Goal: Information Seeking & Learning: Learn about a topic

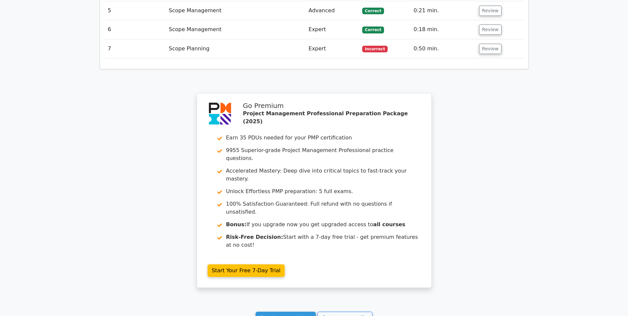
scroll to position [1079, 0]
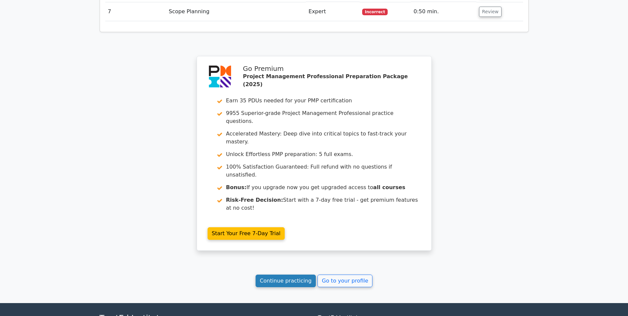
click at [266, 274] on link "Continue practicing" at bounding box center [286, 280] width 61 height 13
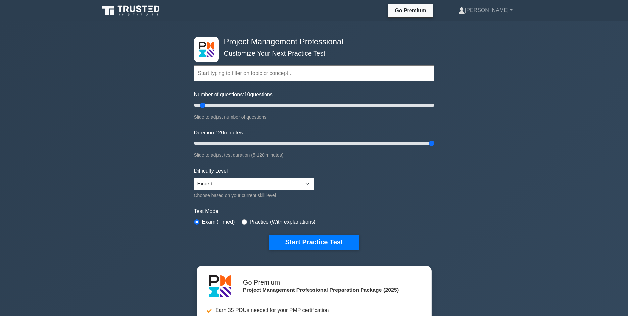
drag, startPoint x: 208, startPoint y: 142, endPoint x: 458, endPoint y: 141, distance: 249.9
type input "120"
click at [434, 141] on input "Duration: 120 minutes" at bounding box center [314, 143] width 240 height 8
drag, startPoint x: 202, startPoint y: 105, endPoint x: 384, endPoint y: 257, distance: 237.3
click at [202, 105] on input "Number of questions: 10 questions" at bounding box center [314, 105] width 240 height 8
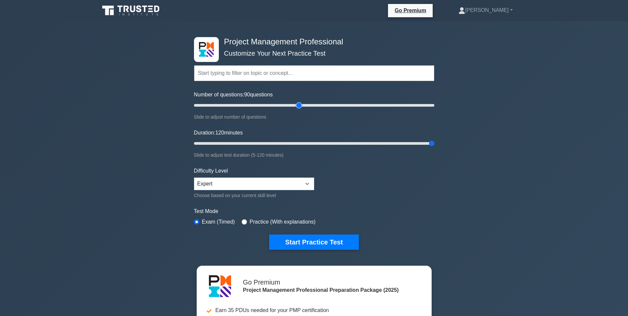
drag, startPoint x: 200, startPoint y: 104, endPoint x: 291, endPoint y: 104, distance: 91.4
type input "90"
click at [298, 107] on input "Number of questions: 90 questions" at bounding box center [314, 105] width 240 height 8
click at [299, 242] on button "Start Practice Test" at bounding box center [313, 241] width 89 height 15
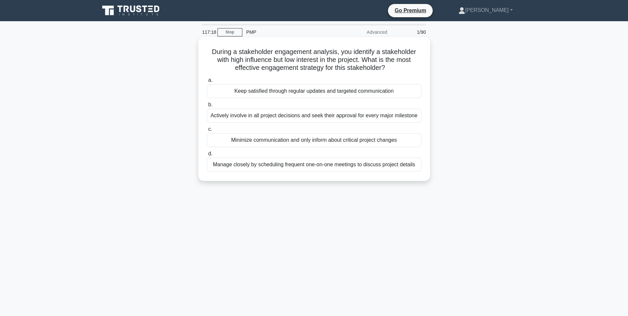
click at [321, 116] on div "Actively involve in all project decisions and seek their approval for every maj…" at bounding box center [314, 116] width 215 height 14
click at [207, 107] on input "b. Actively involve in all project decisions and seek their approval for every …" at bounding box center [207, 105] width 0 height 4
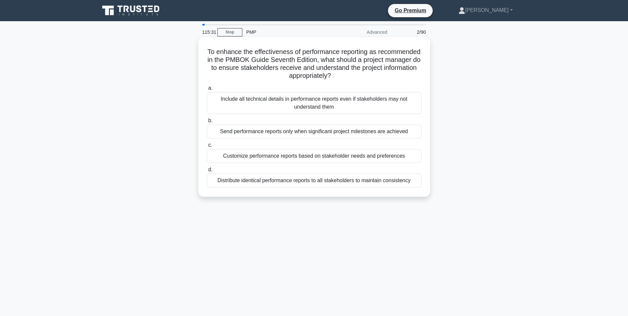
click at [289, 181] on div "Distribute identical performance reports to all stakeholders to maintain consis…" at bounding box center [314, 180] width 215 height 14
click at [207, 172] on input "d. Distribute identical performance reports to all stakeholders to maintain con…" at bounding box center [207, 169] width 0 height 4
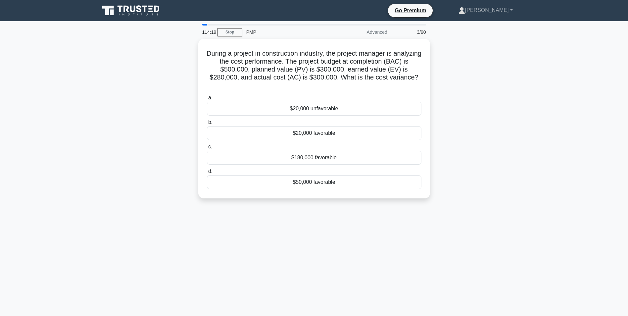
click at [358, 252] on div "114:19 Stop PMP Advanced 3/90 During a project in construction industry, the pr…" at bounding box center [314, 189] width 437 height 331
click at [302, 109] on div "$20,000 unfavorable" at bounding box center [314, 107] width 215 height 14
click at [207, 98] on input "a. $20,000 unfavorable" at bounding box center [207, 96] width 0 height 4
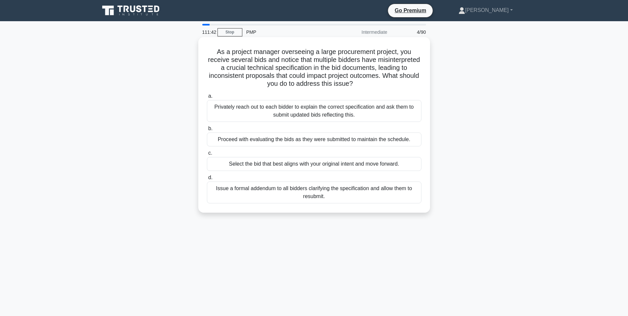
click at [302, 192] on div "Issue a formal addendum to all bidders clarifying the specification and allow t…" at bounding box center [314, 192] width 215 height 22
click at [207, 180] on input "d. Issue a formal addendum to all bidders clarifying the specification and allo…" at bounding box center [207, 177] width 0 height 4
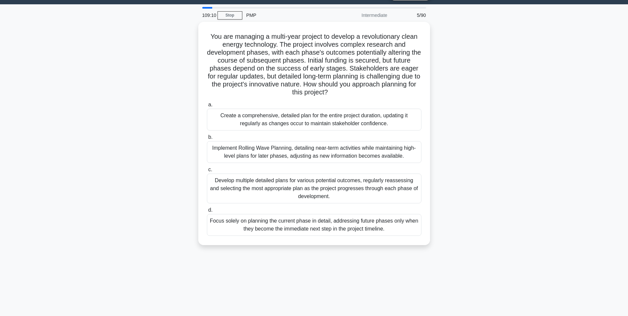
scroll to position [33, 0]
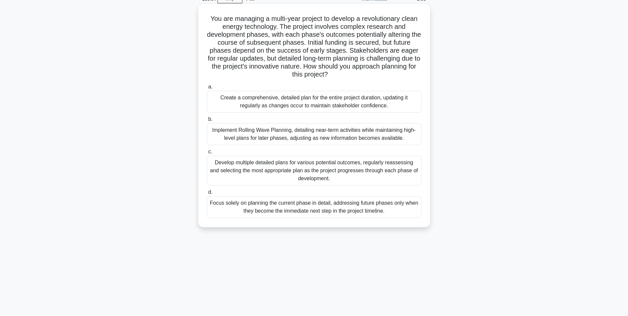
click at [308, 204] on div "Focus solely on planning the current phase in detail, addressing future phases …" at bounding box center [314, 207] width 215 height 22
click at [207, 194] on input "d. Focus solely on planning the current phase in detail, addressing future phas…" at bounding box center [207, 192] width 0 height 4
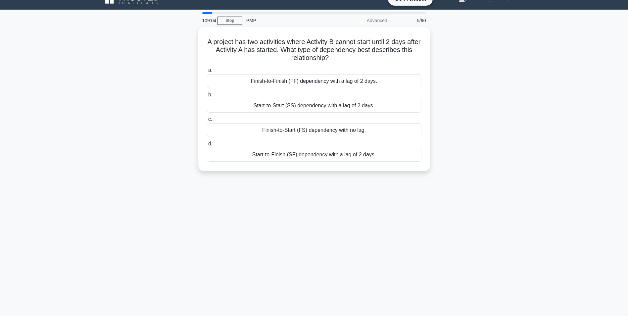
scroll to position [0, 0]
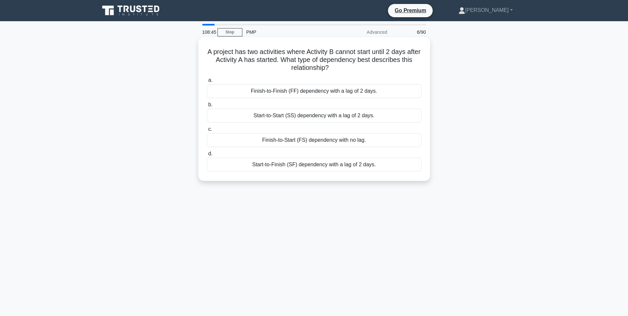
click at [319, 117] on div "Start-to-Start (SS) dependency with a lag of 2 days." at bounding box center [314, 116] width 215 height 14
click at [207, 107] on input "b. Start-to-Start (SS) dependency with a lag of 2 days." at bounding box center [207, 105] width 0 height 4
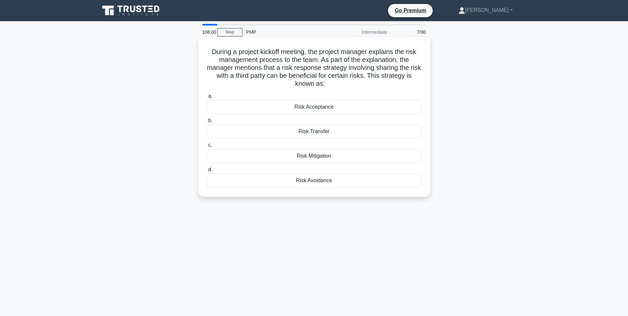
click at [307, 132] on div "Risk Transfer" at bounding box center [314, 131] width 215 height 14
click at [207, 123] on input "b. Risk Transfer" at bounding box center [207, 121] width 0 height 4
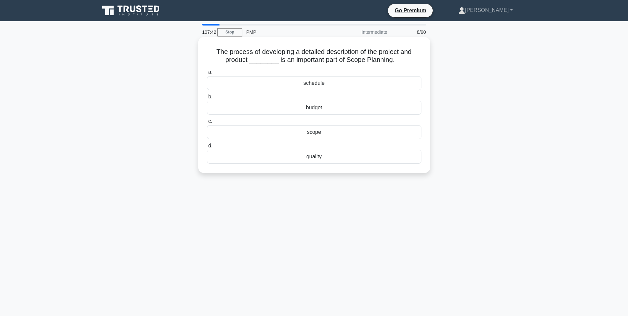
click at [323, 133] on div "scope" at bounding box center [314, 132] width 215 height 14
click at [207, 123] on input "c. scope" at bounding box center [207, 121] width 0 height 4
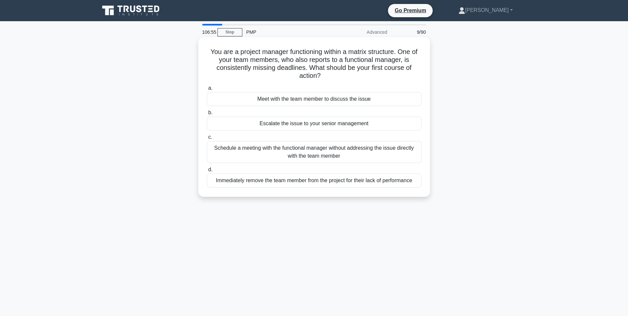
click at [288, 96] on div "Meet with the team member to discuss the issue" at bounding box center [314, 99] width 215 height 14
click at [207, 90] on input "a. Meet with the team member to discuss the issue" at bounding box center [207, 88] width 0 height 4
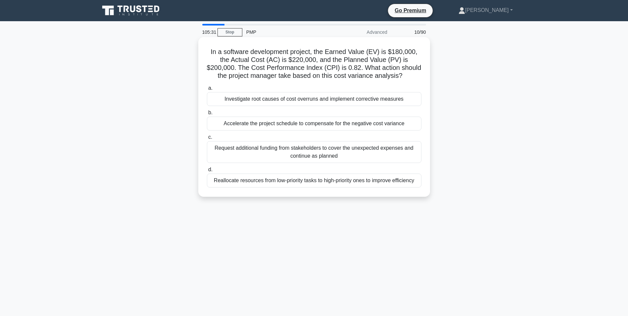
click at [271, 98] on div "Investigate root causes of cost overruns and implement corrective measures" at bounding box center [314, 99] width 215 height 14
click at [207, 90] on input "a. Investigate root causes of cost overruns and implement corrective measures" at bounding box center [207, 88] width 0 height 4
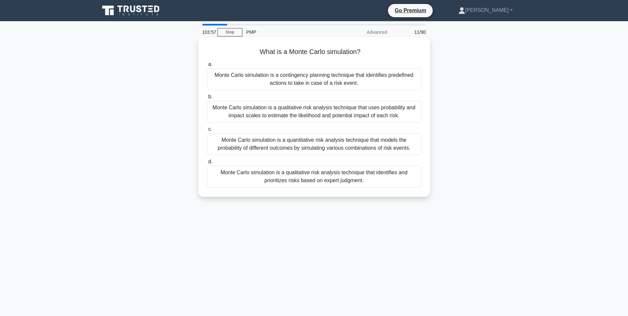
click at [317, 147] on div "Monte Carlo simulation is a quantitative risk analysis technique that models th…" at bounding box center [314, 144] width 215 height 22
click at [207, 131] on input "c. Monte Carlo simulation is a quantitative risk analysis technique that models…" at bounding box center [207, 129] width 0 height 4
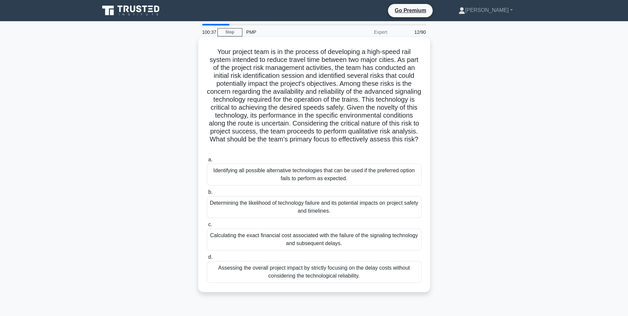
click at [264, 212] on div "Determining the likelihood of technology failure and its potential impacts on p…" at bounding box center [314, 207] width 215 height 22
click at [207, 194] on input "b. Determining the likelihood of technology failure and its potential impacts o…" at bounding box center [207, 192] width 0 height 4
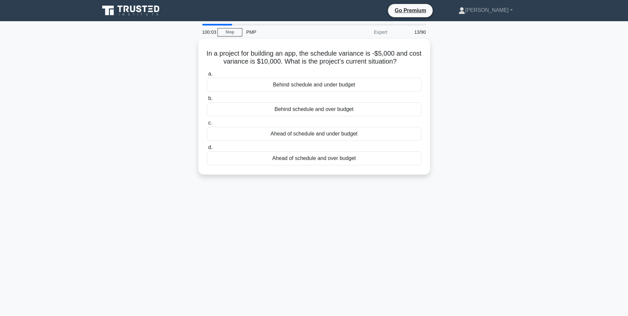
click at [346, 247] on div "100:03 Stop PMP Expert 13/90 In a project for building an app, the schedule var…" at bounding box center [314, 189] width 437 height 331
click at [327, 82] on div "Behind schedule and under budget" at bounding box center [314, 83] width 215 height 14
click at [207, 74] on input "a. Behind schedule and under budget" at bounding box center [207, 72] width 0 height 4
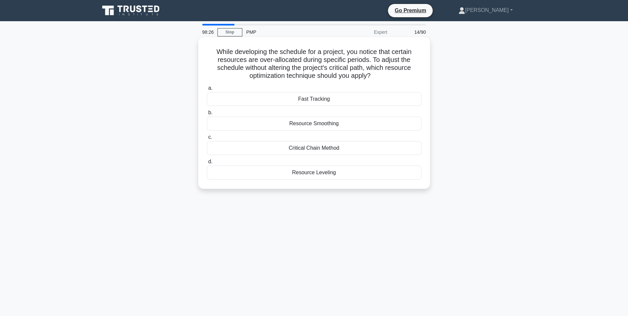
click at [323, 171] on div "Resource Leveling" at bounding box center [314, 173] width 215 height 14
click at [207, 164] on input "d. Resource Leveling" at bounding box center [207, 162] width 0 height 4
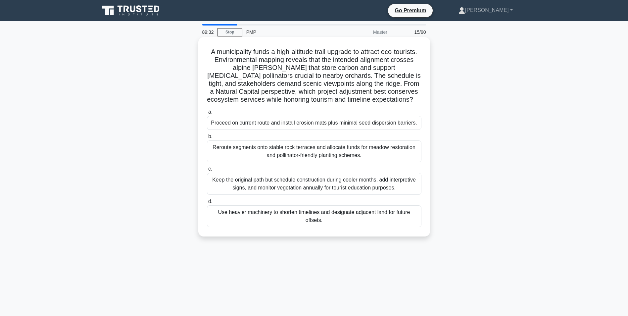
click at [285, 194] on div "Keep the original path but schedule construction during cooler months, add inte…" at bounding box center [314, 184] width 215 height 22
click at [207, 171] on input "c. Keep the original path but schedule construction during cooler months, add i…" at bounding box center [207, 169] width 0 height 4
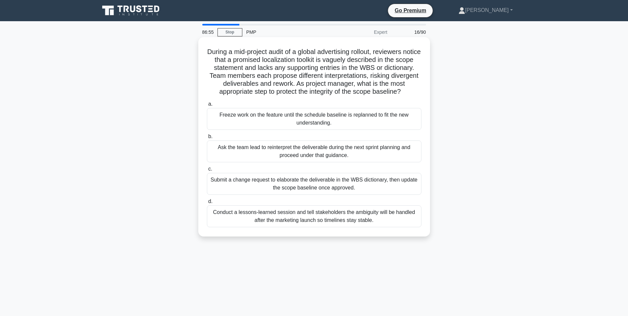
click at [234, 160] on div "Ask the team lead to reinterpret the deliverable during the next sprint plannin…" at bounding box center [314, 151] width 215 height 22
click at [207, 139] on input "b. Ask the team lead to reinterpret the deliverable during the next sprint plan…" at bounding box center [207, 136] width 0 height 4
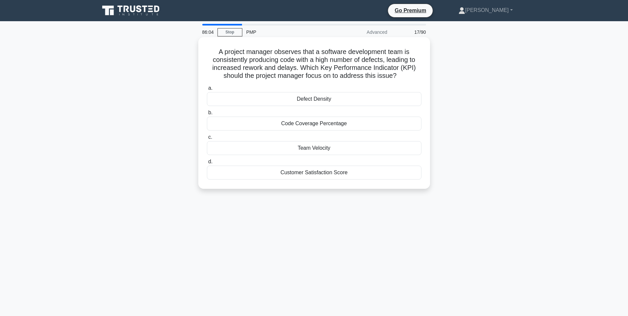
click at [300, 97] on div "Defect Density" at bounding box center [314, 99] width 215 height 14
click at [207, 90] on input "a. Defect Density" at bounding box center [207, 88] width 0 height 4
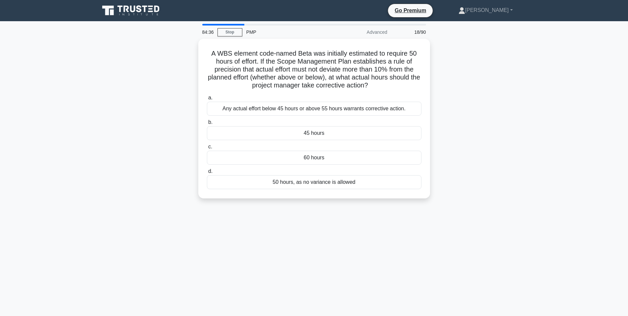
click at [403, 298] on div "84:36 Stop PMP Advanced 18/90 A WBS element code-named Beta was initially estim…" at bounding box center [314, 189] width 437 height 331
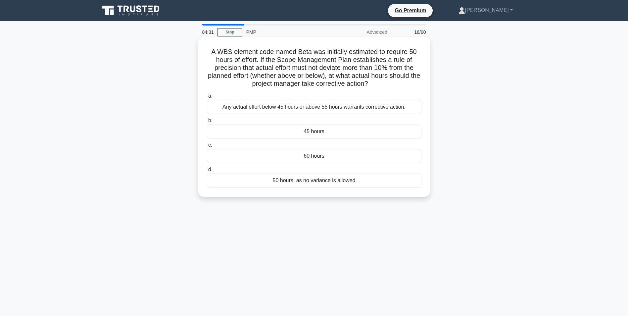
click at [320, 180] on div "50 hours, as no variance is allowed" at bounding box center [314, 180] width 215 height 14
click at [207, 172] on input "d. 50 hours, as no variance is allowed" at bounding box center [207, 169] width 0 height 4
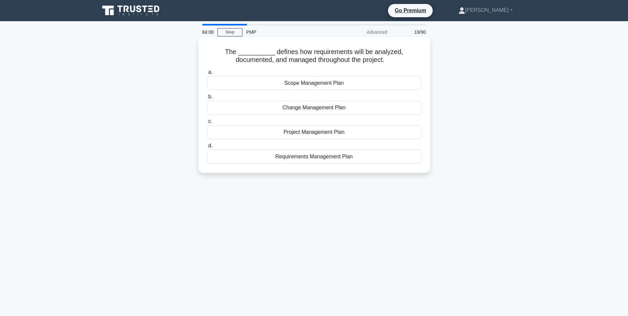
click at [317, 159] on div "Requirements Management Plan" at bounding box center [314, 157] width 215 height 14
click at [207, 148] on input "d. Requirements Management Plan" at bounding box center [207, 146] width 0 height 4
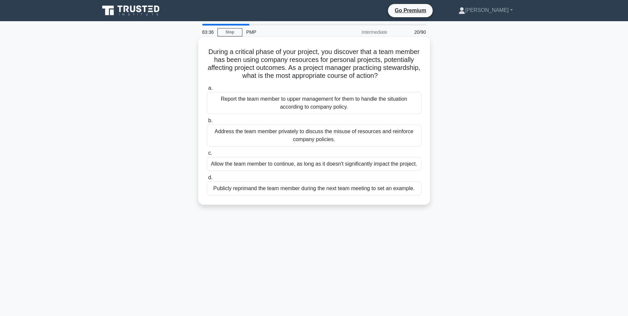
click at [303, 138] on div "Address the team member privately to discuss the misuse of resources and reinfo…" at bounding box center [314, 135] width 215 height 22
click at [207, 123] on input "b. Address the team member privately to discuss the misuse of resources and rei…" at bounding box center [207, 121] width 0 height 4
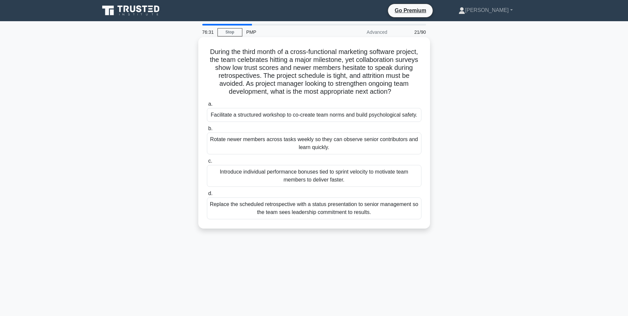
click at [327, 116] on div "Facilitate a structured workshop to co-create team norms and build psychologica…" at bounding box center [314, 115] width 215 height 14
click at [207, 106] on input "a. Facilitate a structured workshop to co-create team norms and build psycholog…" at bounding box center [207, 104] width 0 height 4
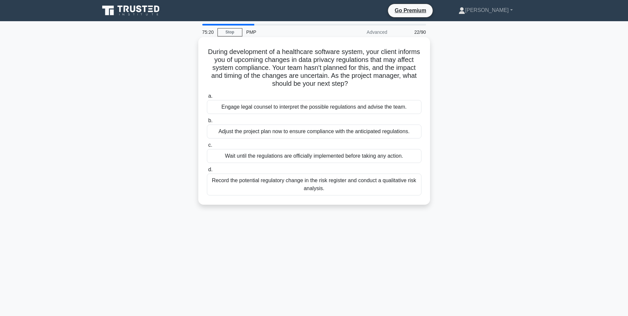
click at [302, 184] on div "Record the potential regulatory change in the risk register and conduct a quali…" at bounding box center [314, 184] width 215 height 22
click at [207, 172] on input "d. Record the potential regulatory change in the risk register and conduct a qu…" at bounding box center [207, 169] width 0 height 4
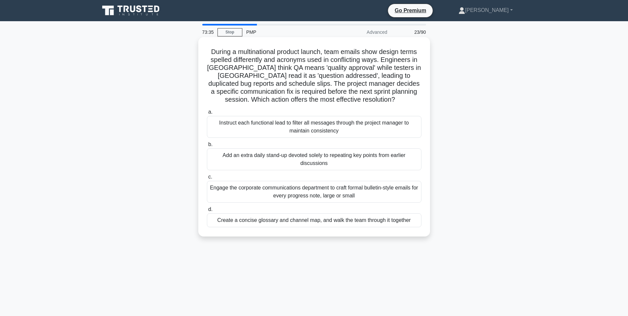
click at [291, 222] on div "Create a concise glossary and channel map, and walk the team through it together" at bounding box center [314, 220] width 215 height 14
click at [207, 212] on input "d. Create a concise glossary and channel map, and walk the team through it toge…" at bounding box center [207, 209] width 0 height 4
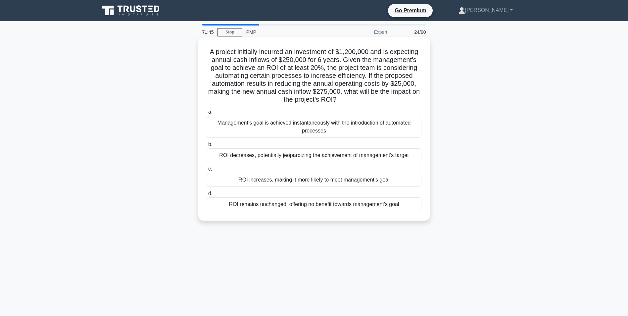
click at [356, 182] on div "ROI increases, making it more likely to meet management's goal" at bounding box center [314, 180] width 215 height 14
click at [207, 171] on input "c. ROI increases, making it more likely to meet management's goal" at bounding box center [207, 169] width 0 height 4
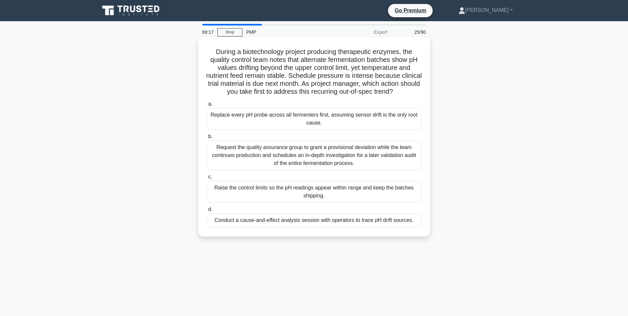
click at [312, 227] on div "Conduct a cause-and-effect analysis session with operators to trace pH drift so…" at bounding box center [314, 220] width 215 height 14
click at [207, 212] on input "d. Conduct a cause-and-effect analysis session with operators to trace pH drift…" at bounding box center [207, 209] width 0 height 4
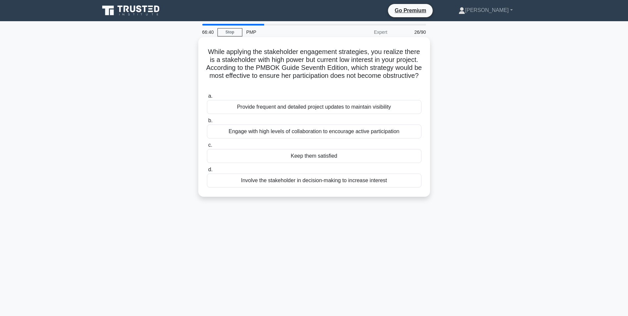
click at [323, 133] on div "Engage with high levels of collaboration to encourage active participation" at bounding box center [314, 131] width 215 height 14
click at [207, 123] on input "b. Engage with high levels of collaboration to encourage active participation" at bounding box center [207, 121] width 0 height 4
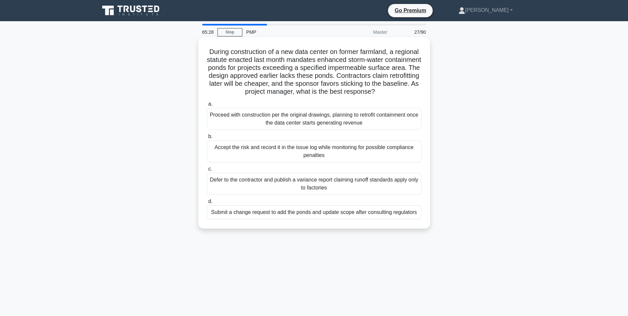
click at [240, 218] on div "Submit a change request to add the ponds and update scope after consulting regu…" at bounding box center [314, 212] width 215 height 14
click at [207, 204] on input "d. Submit a change request to add the ponds and update scope after consulting r…" at bounding box center [207, 201] width 0 height 4
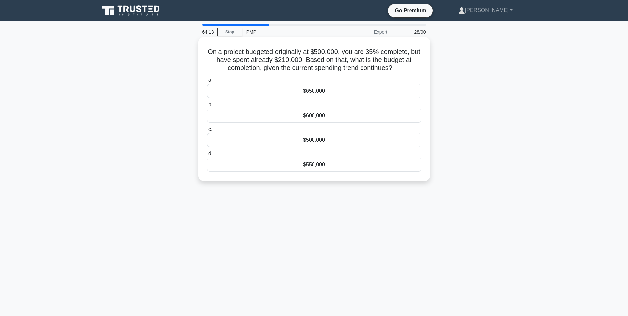
click at [309, 116] on div "$600,000" at bounding box center [314, 116] width 215 height 14
click at [207, 107] on input "b. $600,000" at bounding box center [207, 105] width 0 height 4
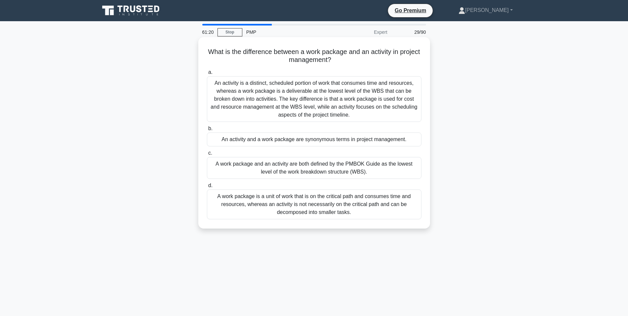
click at [283, 108] on div "An activity is a distinct, scheduled portion of work that consumes time and res…" at bounding box center [314, 99] width 215 height 46
click at [207, 74] on input "a. An activity is a distinct, scheduled portion of work that consumes time and …" at bounding box center [207, 72] width 0 height 4
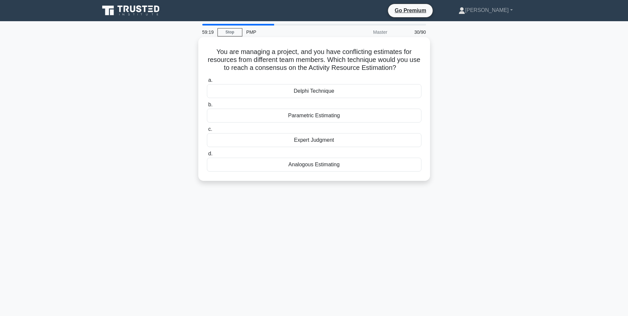
click at [306, 115] on div "Parametric Estimating" at bounding box center [314, 116] width 215 height 14
click at [207, 107] on input "b. Parametric Estimating" at bounding box center [207, 105] width 0 height 4
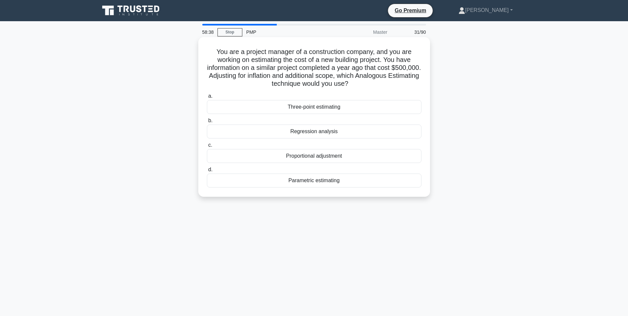
click at [281, 157] on div "Proportional adjustment" at bounding box center [314, 156] width 215 height 14
click at [207, 147] on input "c. Proportional adjustment" at bounding box center [207, 145] width 0 height 4
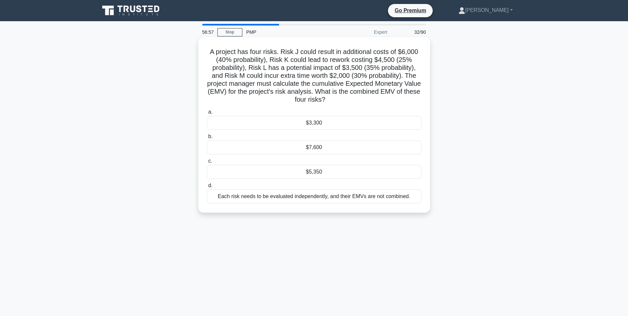
click at [253, 197] on div "Each risk needs to be evaluated independently, and their EMVs are not combined." at bounding box center [314, 196] width 215 height 14
click at [207, 188] on input "d. Each risk needs to be evaluated independently, and their EMVs are not combin…" at bounding box center [207, 185] width 0 height 4
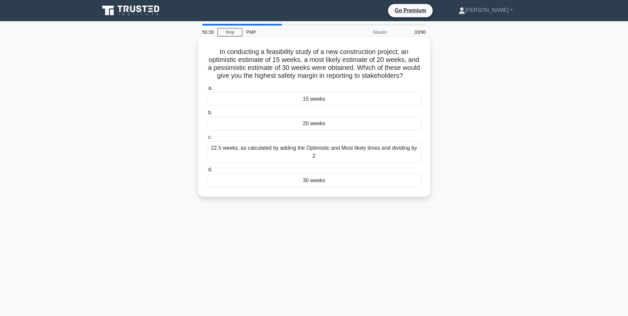
click at [296, 130] on div "20 weeks" at bounding box center [314, 124] width 215 height 14
click at [207, 115] on input "b. 20 weeks" at bounding box center [207, 113] width 0 height 4
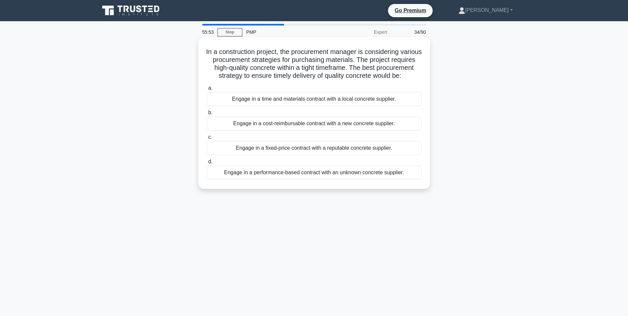
click at [325, 106] on div "Engage in a time and materials contract with a local concrete supplier." at bounding box center [314, 99] width 215 height 14
click at [207, 90] on input "a. Engage in a time and materials contract with a local concrete supplier." at bounding box center [207, 88] width 0 height 4
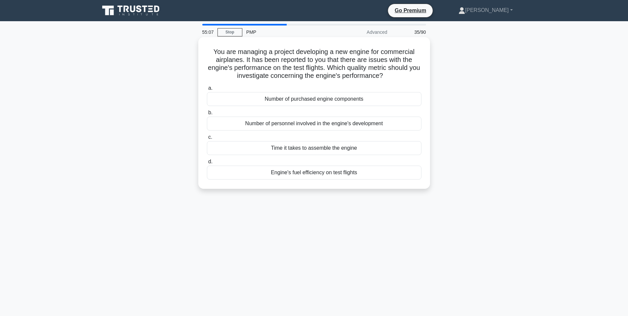
click at [303, 174] on div "Engine's fuel efficiency on test flights" at bounding box center [314, 173] width 215 height 14
click at [207, 164] on input "d. Engine's fuel efficiency on test flights" at bounding box center [207, 162] width 0 height 4
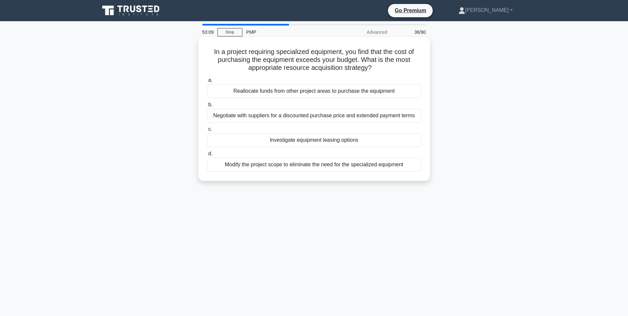
click at [312, 141] on div "Investigate equipment leasing options" at bounding box center [314, 140] width 215 height 14
click at [207, 131] on input "c. Investigate equipment leasing options" at bounding box center [207, 129] width 0 height 4
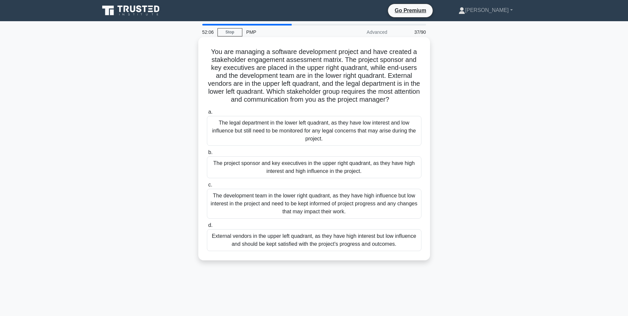
click at [259, 171] on div "The project sponsor and key executives in the upper right quadrant, as they hav…" at bounding box center [314, 167] width 215 height 22
click at [207, 155] on input "b. The project sponsor and key executives in the upper right quadrant, as they …" at bounding box center [207, 152] width 0 height 4
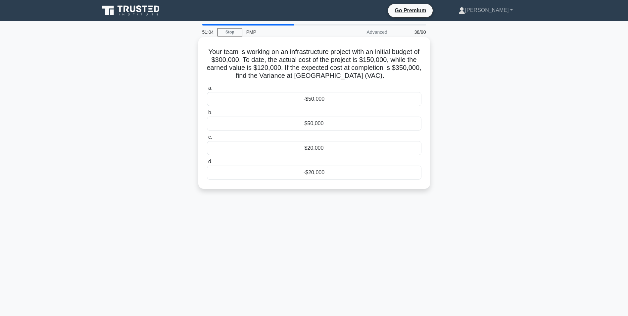
click at [308, 101] on div "-$50,000" at bounding box center [314, 99] width 215 height 14
click at [207, 90] on input "a. -$50,000" at bounding box center [207, 88] width 0 height 4
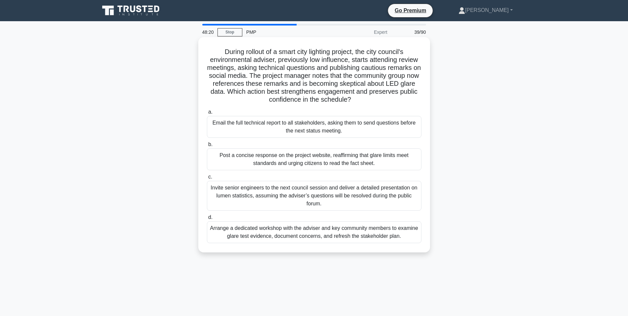
click at [385, 236] on div "Arrange a dedicated workshop with the adviser and key community members to exam…" at bounding box center [314, 232] width 215 height 22
click at [207, 219] on input "d. Arrange a dedicated workshop with the adviser and key community members to e…" at bounding box center [207, 217] width 0 height 4
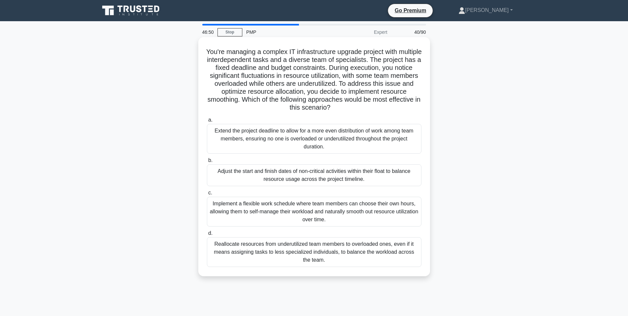
click at [283, 176] on div "Adjust the start and finish dates of non-critical activities within their float…" at bounding box center [314, 175] width 215 height 22
click at [207, 163] on input "b. Adjust the start and finish dates of non-critical activities within their fl…" at bounding box center [207, 160] width 0 height 4
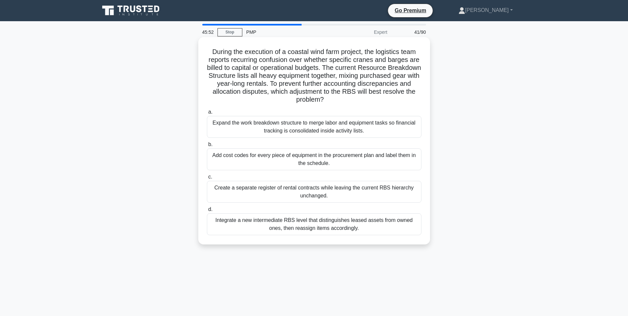
click at [344, 236] on div "a. Expand the work breakdown structure to merge labor and equipment tasks so fi…" at bounding box center [314, 172] width 222 height 130
click at [293, 229] on div "Integrate a new intermediate RBS level that distinguishes leased assets from ow…" at bounding box center [314, 224] width 215 height 22
click at [207, 212] on input "d. Integrate a new intermediate RBS level that distinguishes leased assets from…" at bounding box center [207, 209] width 0 height 4
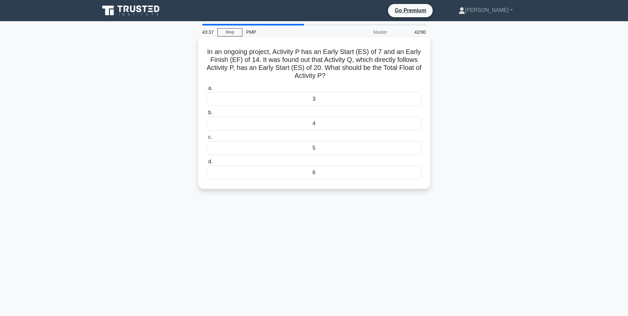
click at [302, 173] on div "6" at bounding box center [314, 173] width 215 height 14
click at [207, 164] on input "d. 6" at bounding box center [207, 162] width 0 height 4
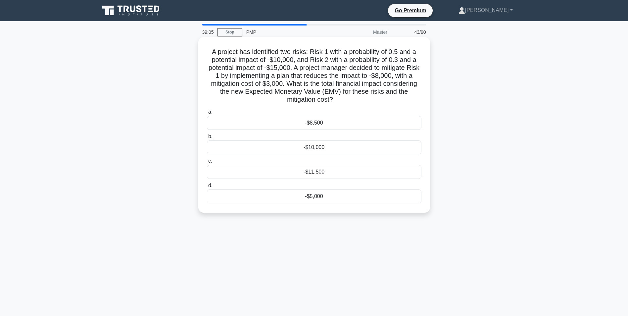
click at [317, 122] on div "-$8,500" at bounding box center [314, 123] width 215 height 14
click at [207, 114] on input "a. -$8,500" at bounding box center [207, 112] width 0 height 4
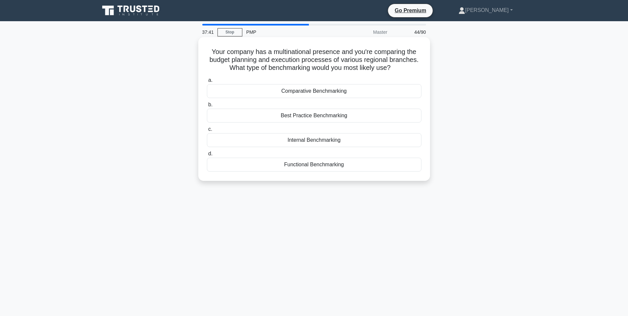
click at [284, 117] on div "Best Practice Benchmarking" at bounding box center [314, 116] width 215 height 14
click at [207, 107] on input "b. Best Practice Benchmarking" at bounding box center [207, 105] width 0 height 4
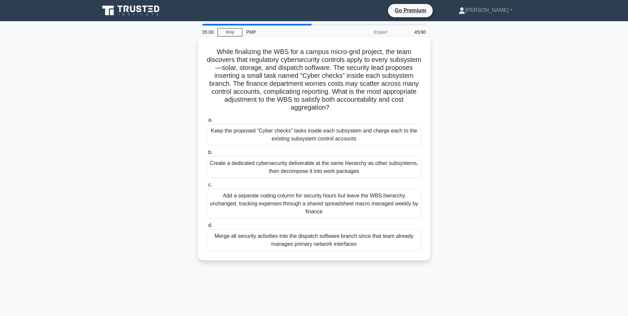
click at [278, 134] on div "Keep the proposed “Cyber checks” tasks inside each subsystem and charge each to…" at bounding box center [314, 135] width 215 height 22
click at [207, 122] on input "a. Keep the proposed “Cyber checks” tasks inside each subsystem and charge each…" at bounding box center [207, 120] width 0 height 4
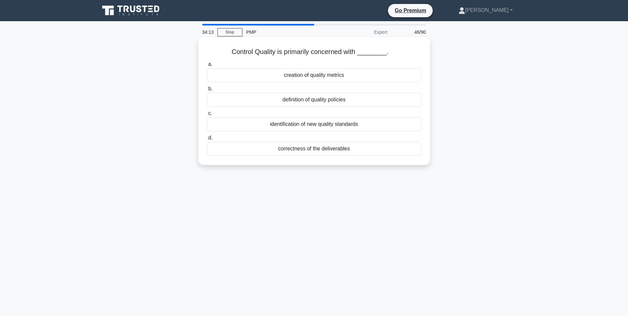
click at [325, 149] on div "correctness of the deliverables" at bounding box center [314, 149] width 215 height 14
click at [207, 140] on input "d. correctness of the deliverables" at bounding box center [207, 138] width 0 height 4
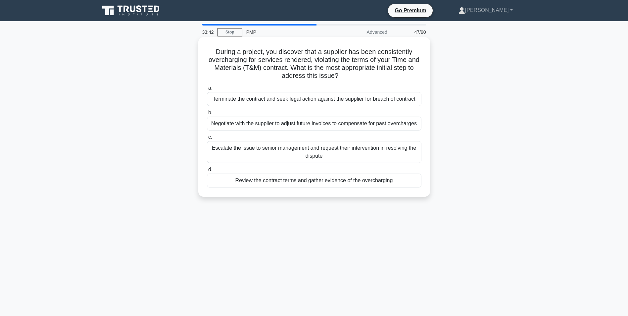
click at [288, 124] on div "Negotiate with the supplier to adjust future invoices to compensate for past ov…" at bounding box center [314, 124] width 215 height 14
click at [207, 115] on input "b. Negotiate with the supplier to adjust future invoices to compensate for past…" at bounding box center [207, 113] width 0 height 4
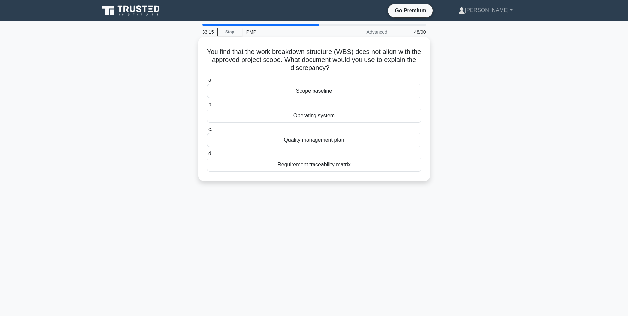
click at [301, 93] on div "Scope baseline" at bounding box center [314, 91] width 215 height 14
click at [207, 82] on input "a. Scope baseline" at bounding box center [207, 80] width 0 height 4
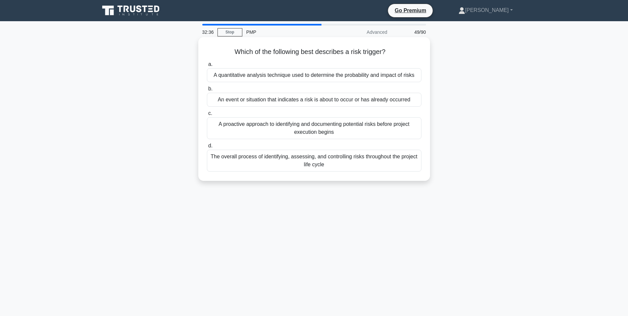
click at [321, 103] on div "An event or situation that indicates a risk is about to occur or has already oc…" at bounding box center [314, 100] width 215 height 14
click at [207, 91] on input "b. An event or situation that indicates a risk is about to occur or has already…" at bounding box center [207, 89] width 0 height 4
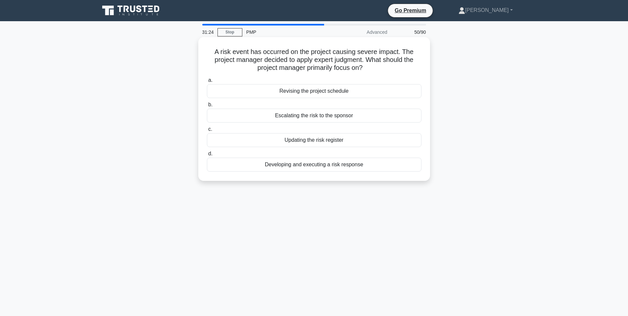
click at [300, 165] on div "Developing and executing a risk response" at bounding box center [314, 165] width 215 height 14
click at [207, 156] on input "d. Developing and executing a risk response" at bounding box center [207, 154] width 0 height 4
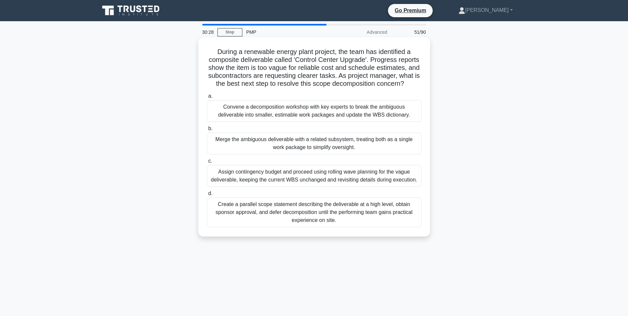
click at [292, 117] on div "Convene a decomposition workshop with key experts to break the ambiguous delive…" at bounding box center [314, 111] width 215 height 22
click at [207, 98] on input "a. Convene a decomposition workshop with key experts to break the ambiguous del…" at bounding box center [207, 96] width 0 height 4
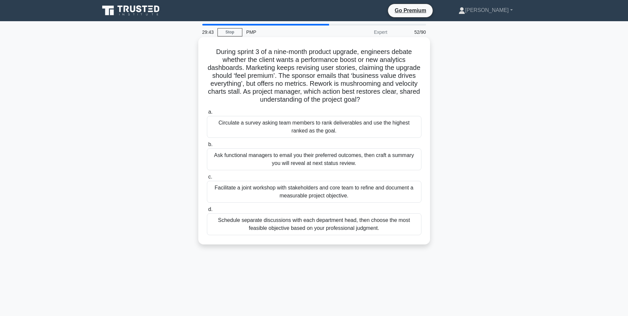
click at [242, 194] on div "Facilitate a joint workshop with stakeholders and core team to refine and docum…" at bounding box center [314, 192] width 215 height 22
click at [207, 179] on input "c. Facilitate a joint workshop with stakeholders and core team to refine and do…" at bounding box center [207, 177] width 0 height 4
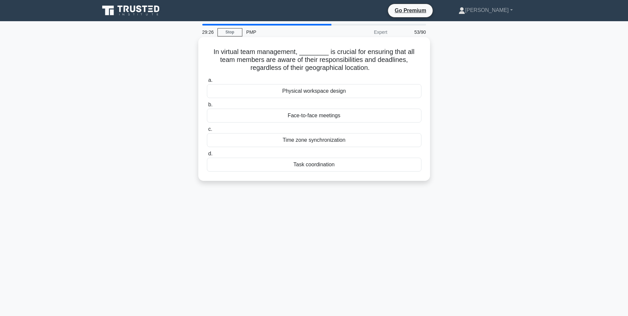
click at [324, 166] on div "Task coordination" at bounding box center [314, 165] width 215 height 14
click at [207, 156] on input "d. Task coordination" at bounding box center [207, 154] width 0 height 4
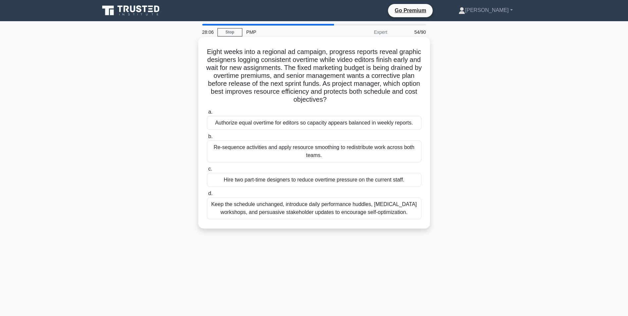
click at [293, 152] on div "Re-sequence activities and apply resource smoothing to redistribute work across…" at bounding box center [314, 151] width 215 height 22
click at [207, 139] on input "b. Re-sequence activities and apply resource smoothing to redistribute work acr…" at bounding box center [207, 136] width 0 height 4
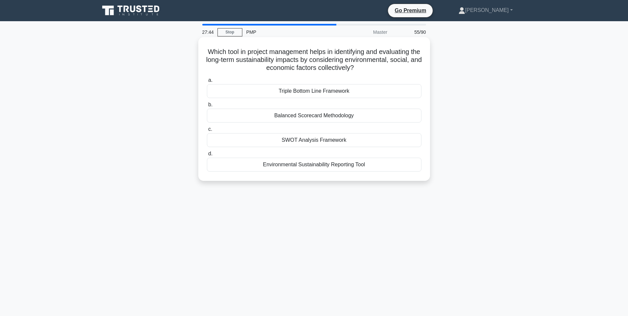
click at [320, 164] on div "Environmental Sustainability Reporting Tool" at bounding box center [314, 165] width 215 height 14
click at [207, 156] on input "d. Environmental Sustainability Reporting Tool" at bounding box center [207, 154] width 0 height 4
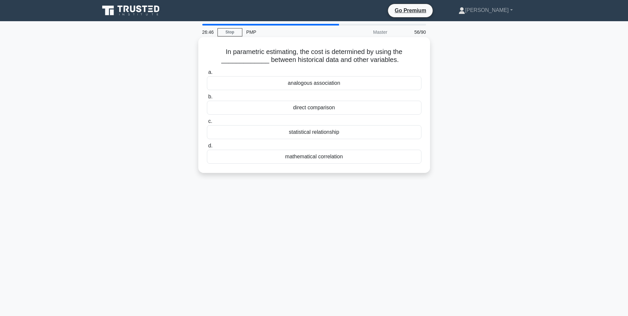
click at [330, 158] on div "mathematical correlation" at bounding box center [314, 157] width 215 height 14
click at [207, 148] on input "d. mathematical correlation" at bounding box center [207, 146] width 0 height 4
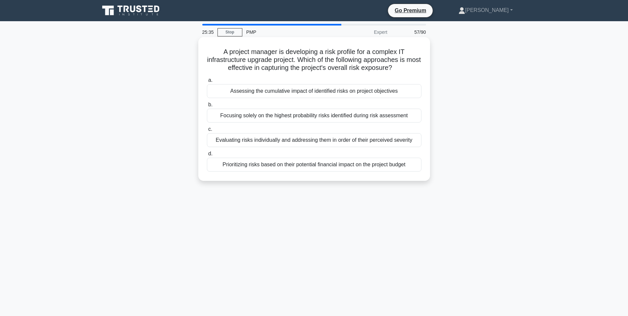
click at [319, 90] on div "Assessing the cumulative impact of identified risks on project objectives" at bounding box center [314, 91] width 215 height 14
click at [207, 82] on input "a. Assessing the cumulative impact of identified risks on project objectives" at bounding box center [207, 80] width 0 height 4
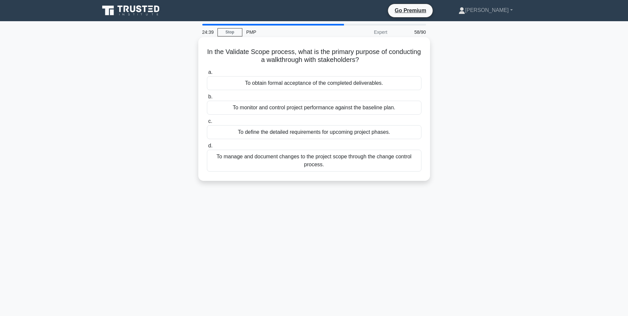
click at [337, 109] on div "To monitor and control project performance against the baseline plan." at bounding box center [314, 108] width 215 height 14
click at [207, 99] on input "b. To monitor and control project performance against the baseline plan." at bounding box center [207, 97] width 0 height 4
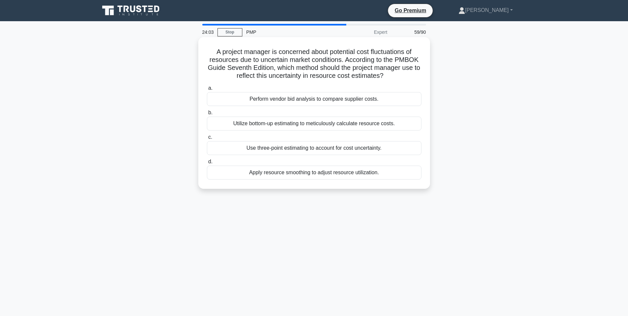
click at [297, 145] on div "Use three-point estimating to account for cost uncertainty." at bounding box center [314, 148] width 215 height 14
click at [207, 139] on input "c. Use three-point estimating to account for cost uncertainty." at bounding box center [207, 137] width 0 height 4
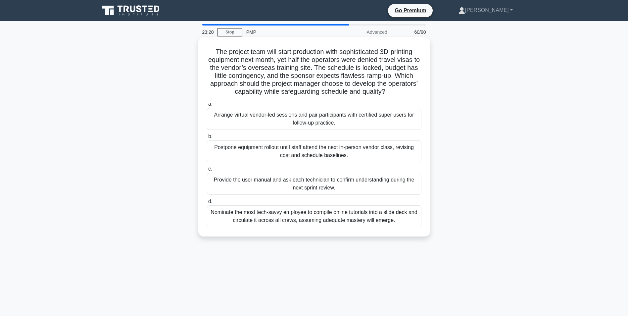
click at [289, 120] on div "Arrange virtual vendor-led sessions and pair participants with certified super …" at bounding box center [314, 119] width 215 height 22
click at [207, 106] on input "a. Arrange virtual vendor-led sessions and pair participants with certified sup…" at bounding box center [207, 104] width 0 height 4
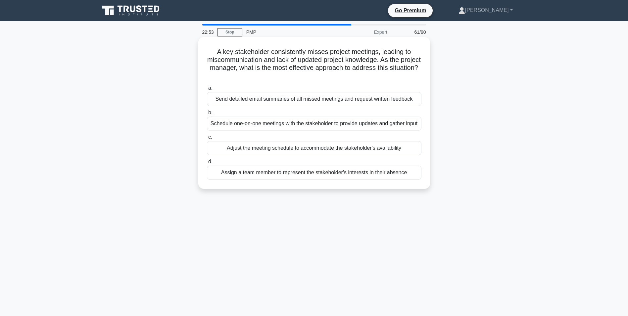
click at [323, 155] on div "Adjust the meeting schedule to accommodate the stakeholder's availability" at bounding box center [314, 148] width 215 height 14
click at [207, 139] on input "c. Adjust the meeting schedule to accommodate the stakeholder's availability" at bounding box center [207, 137] width 0 height 4
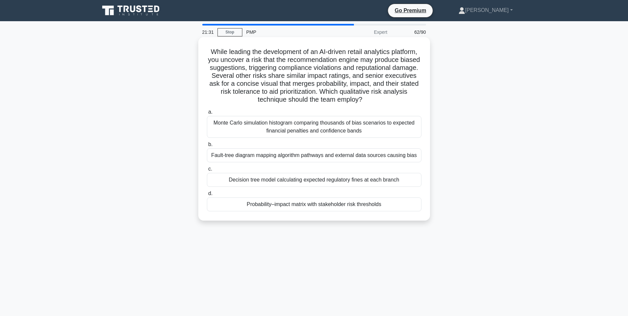
click at [309, 132] on div "Monte Carlo simulation histogram comparing thousands of bias scenarios to expec…" at bounding box center [314, 127] width 215 height 22
click at [207, 114] on input "a. Monte Carlo simulation histogram comparing thousands of bias scenarios to ex…" at bounding box center [207, 112] width 0 height 4
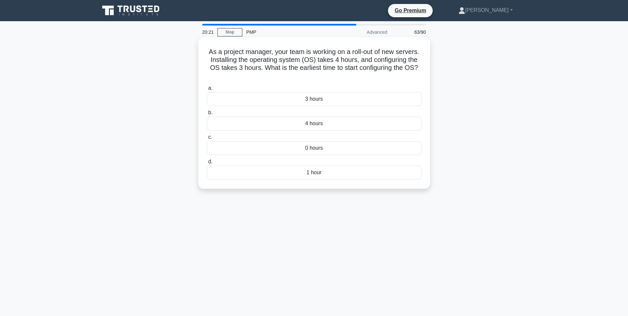
click at [331, 172] on div "1 hour" at bounding box center [314, 173] width 215 height 14
click at [207, 164] on input "d. 1 hour" at bounding box center [207, 162] width 0 height 4
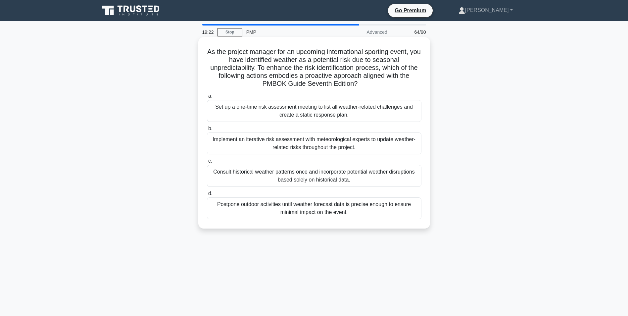
click at [259, 145] on div "Implement an iterative risk assessment with meteorological experts to update we…" at bounding box center [314, 143] width 215 height 22
click at [207, 131] on input "b. Implement an iterative risk assessment with meteorological experts to update…" at bounding box center [207, 128] width 0 height 4
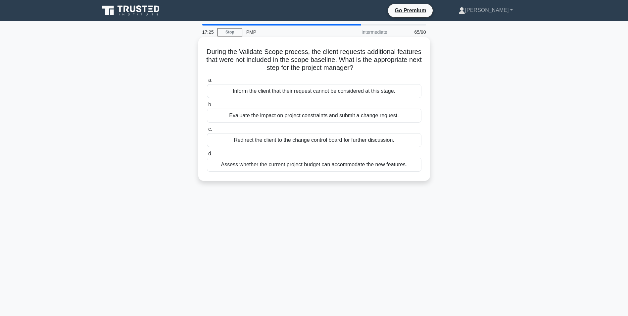
click at [308, 91] on div "Inform the client that their request cannot be considered at this stage." at bounding box center [314, 91] width 215 height 14
click at [207, 82] on input "a. Inform the client that their request cannot be considered at this stage." at bounding box center [207, 80] width 0 height 4
click at [362, 165] on div "Comprehensive list of all stakeholders' personal contact information" at bounding box center [314, 165] width 215 height 14
click at [207, 156] on input "d. Comprehensive list of all stakeholders' personal contact information" at bounding box center [207, 154] width 0 height 4
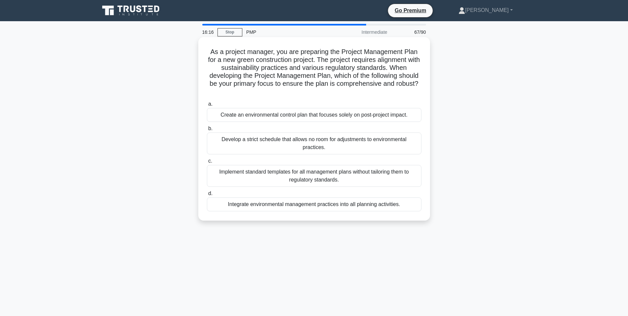
click at [350, 204] on div "Integrate environmental management practices into all planning activities." at bounding box center [314, 204] width 215 height 14
click at [207, 196] on input "d. Integrate environmental management practices into all planning activities." at bounding box center [207, 193] width 0 height 4
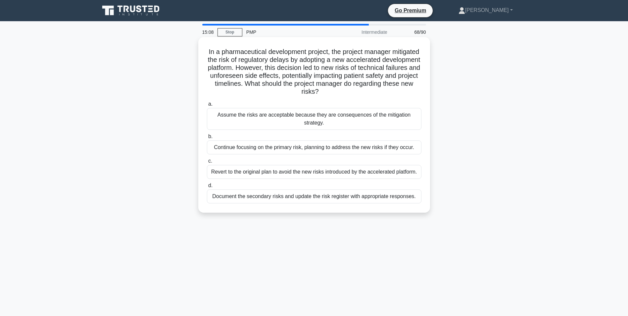
click at [303, 119] on div "Assume the risks are acceptable because they are consequences of the mitigation…" at bounding box center [314, 119] width 215 height 22
click at [207, 106] on input "a. Assume the risks are acceptable because they are consequences of the mitigat…" at bounding box center [207, 104] width 0 height 4
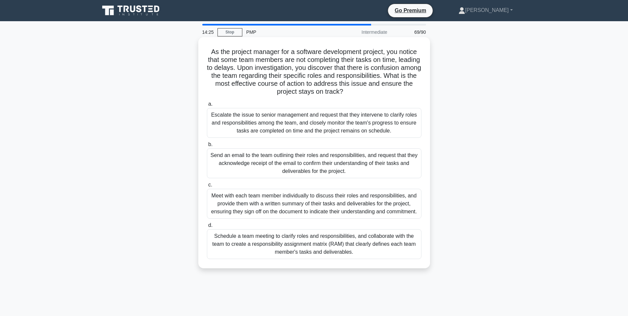
click at [328, 256] on div "Schedule a team meeting to clarify roles and responsibilities, and collaborate …" at bounding box center [314, 244] width 215 height 30
click at [207, 227] on input "d. Schedule a team meeting to clarify roles and responsibilities, and collabora…" at bounding box center [207, 225] width 0 height 4
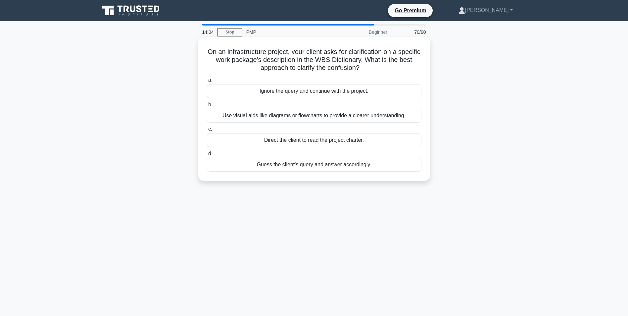
click at [327, 115] on div "Use visual aids like diagrams or flowcharts to provide a clearer understanding." at bounding box center [314, 116] width 215 height 14
click at [207, 107] on input "b. Use visual aids like diagrams or flowcharts to provide a clearer understandi…" at bounding box center [207, 105] width 0 height 4
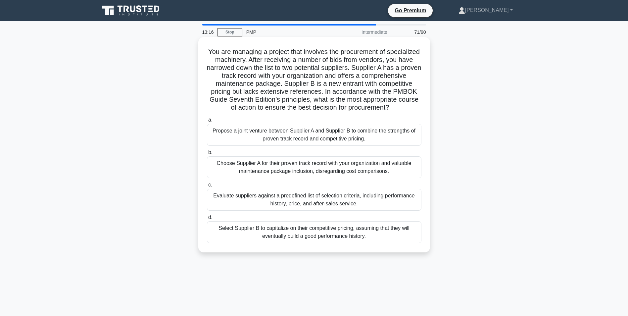
click at [240, 206] on div "Evaluate suppliers against a predefined list of selection criteria, including p…" at bounding box center [314, 200] width 215 height 22
click at [207, 187] on input "c. Evaluate suppliers against a predefined list of selection criteria, includin…" at bounding box center [207, 185] width 0 height 4
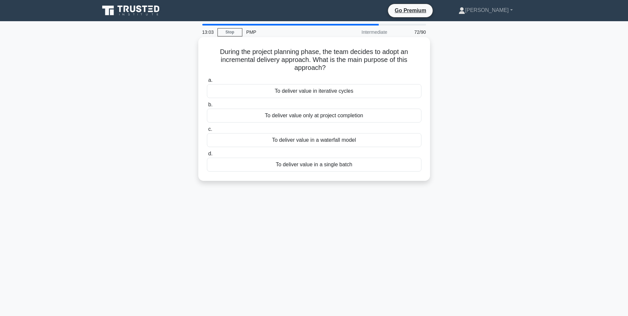
click at [322, 90] on div "To deliver value in iterative cycles" at bounding box center [314, 91] width 215 height 14
click at [207, 82] on input "a. To deliver value in iterative cycles" at bounding box center [207, 80] width 0 height 4
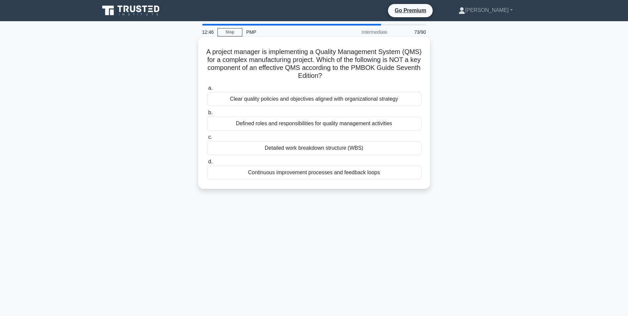
click at [326, 148] on div "Detailed work breakdown structure (WBS)" at bounding box center [314, 148] width 215 height 14
click at [207, 139] on input "c. Detailed work breakdown structure (WBS)" at bounding box center [207, 137] width 0 height 4
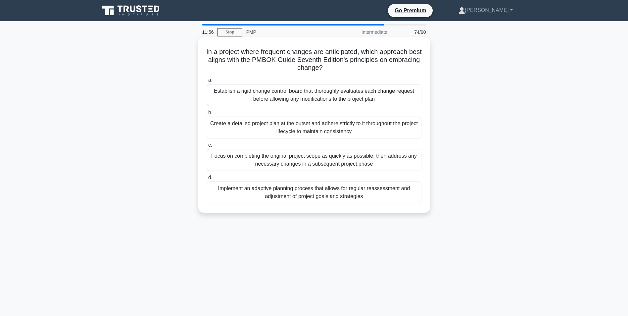
click at [281, 200] on div "Implement an adaptive planning process that allows for regular reassessment and…" at bounding box center [314, 192] width 215 height 22
click at [207, 180] on input "d. Implement an adaptive planning process that allows for regular reassessment …" at bounding box center [207, 177] width 0 height 4
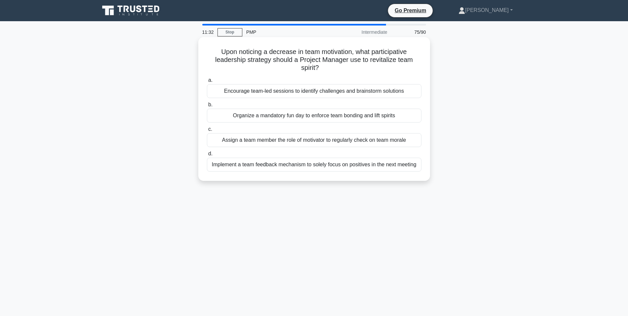
click at [331, 91] on div "Encourage team-led sessions to identify challenges and brainstorm solutions" at bounding box center [314, 91] width 215 height 14
click at [207, 82] on input "a. Encourage team-led sessions to identify challenges and brainstorm solutions" at bounding box center [207, 80] width 0 height 4
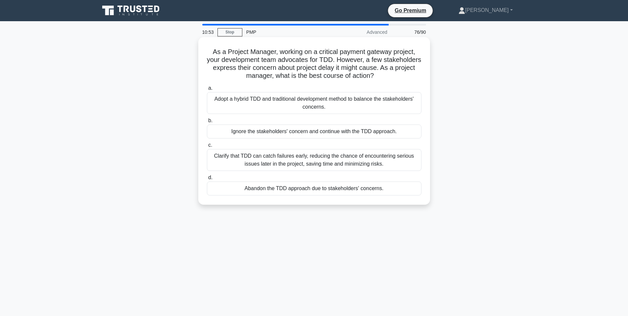
click at [256, 104] on div "Adopt a hybrid TDD and traditional development method to balance the stakeholde…" at bounding box center [314, 103] width 215 height 22
click at [207, 90] on input "a. Adopt a hybrid TDD and traditional development method to balance the stakeho…" at bounding box center [207, 88] width 0 height 4
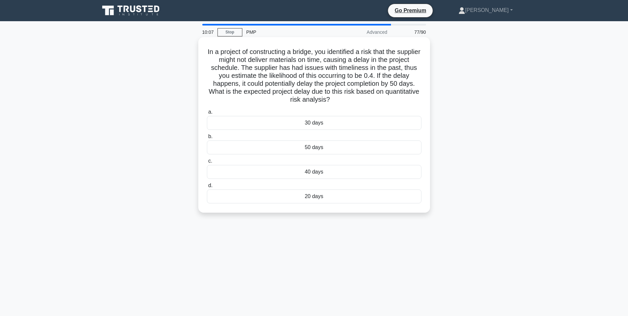
click at [305, 198] on div "20 days" at bounding box center [314, 196] width 215 height 14
click at [207, 188] on input "d. 20 days" at bounding box center [207, 185] width 0 height 4
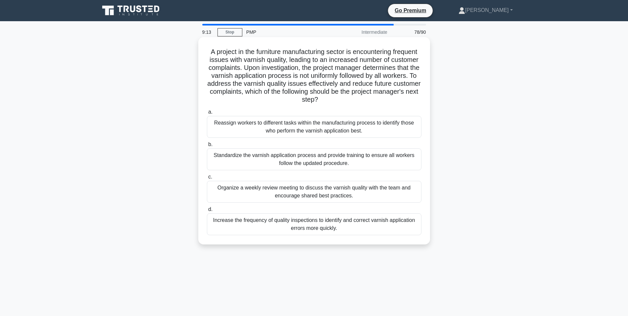
click at [232, 156] on div "Standardize the varnish application process and provide training to ensure all …" at bounding box center [314, 159] width 215 height 22
click at [207, 147] on input "b. Standardize the varnish application process and provide training to ensure a…" at bounding box center [207, 144] width 0 height 4
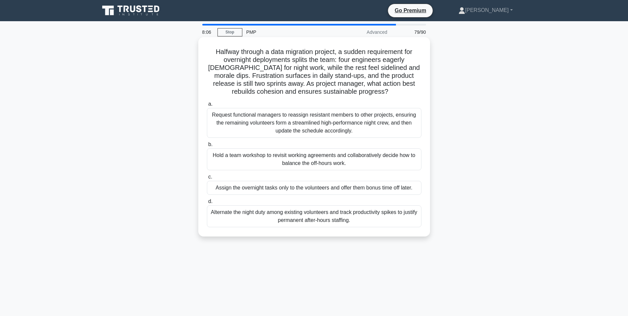
click at [259, 160] on div "Hold a team workshop to revisit working agreements and collaboratively decide h…" at bounding box center [314, 159] width 215 height 22
click at [207, 147] on input "b. Hold a team workshop to revisit working agreements and collaboratively decid…" at bounding box center [207, 144] width 0 height 4
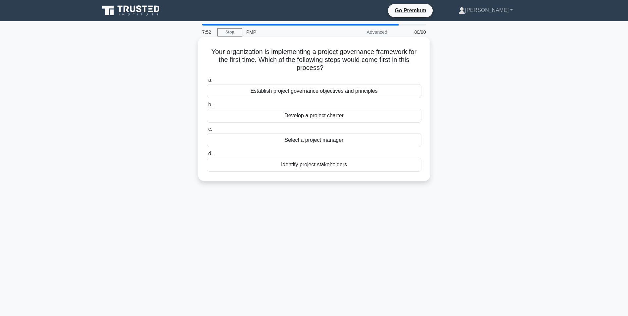
click at [285, 90] on div "Establish project governance objectives and principles" at bounding box center [314, 91] width 215 height 14
click at [207, 82] on input "a. Establish project governance objectives and principles" at bounding box center [207, 80] width 0 height 4
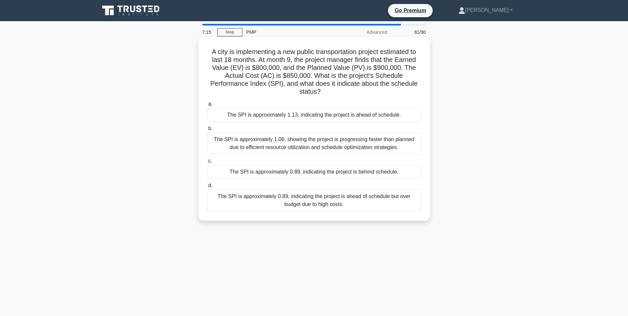
click at [309, 180] on div "a. The SPI is approximately 1.13, indicating the project is ahead of schedule. …" at bounding box center [314, 156] width 222 height 114
click at [315, 171] on div "The SPI is approximately 0.89, indicating the project is behind schedule." at bounding box center [314, 172] width 215 height 14
click at [207, 163] on input "c. The SPI is approximately 0.89, indicating the project is behind schedule." at bounding box center [207, 161] width 0 height 4
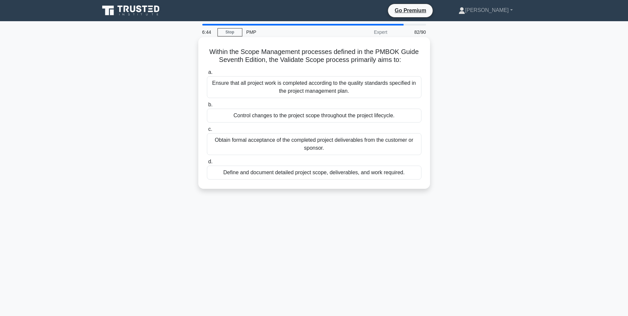
click at [354, 176] on div "Define and document detailed project scope, deliverables, and work required." at bounding box center [314, 173] width 215 height 14
click at [207, 164] on input "d. Define and document detailed project scope, deliverables, and work required." at bounding box center [207, 162] width 0 height 4
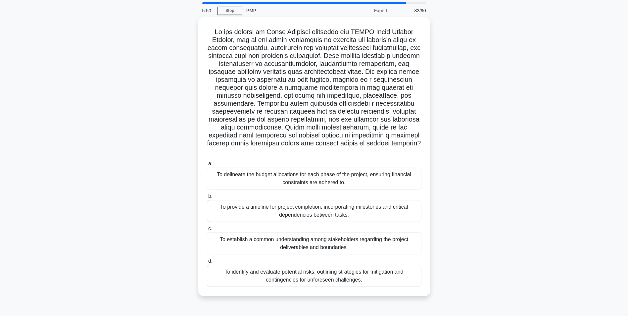
scroll to position [33, 0]
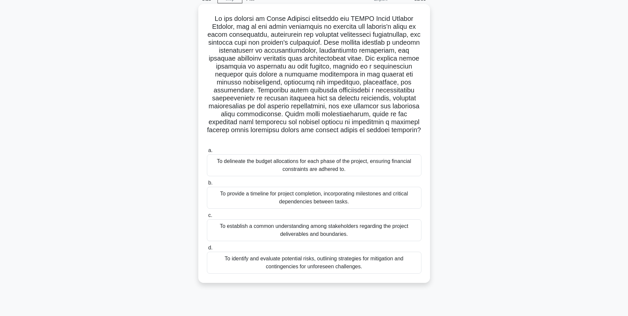
click at [322, 226] on div "To establish a common understanding among stakeholders regarding the project de…" at bounding box center [314, 230] width 215 height 22
click at [207, 217] on input "c. To establish a common understanding among stakeholders regarding the project…" at bounding box center [207, 215] width 0 height 4
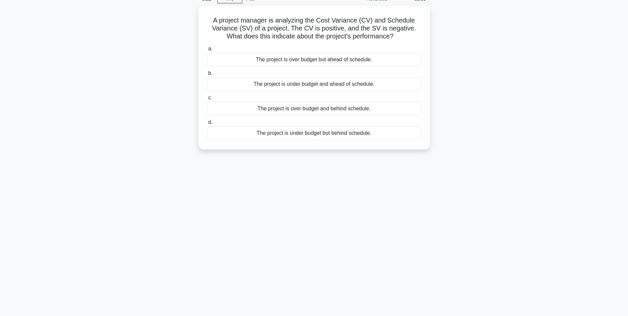
scroll to position [0, 0]
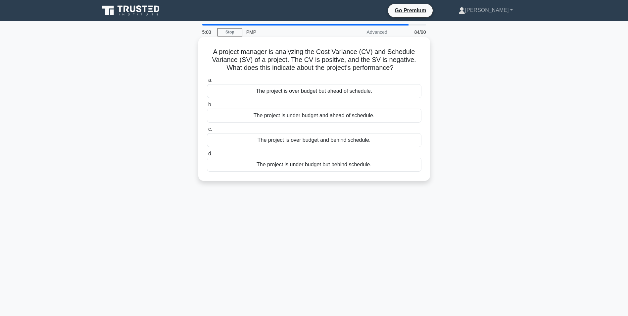
click at [341, 165] on div "The project is under budget but behind schedule." at bounding box center [314, 165] width 215 height 14
click at [207, 156] on input "d. The project is under budget but behind schedule." at bounding box center [207, 154] width 0 height 4
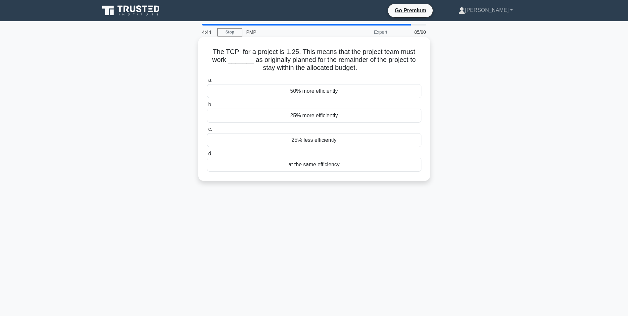
click at [305, 165] on div "at the same efficiency" at bounding box center [314, 165] width 215 height 14
click at [207, 156] on input "d. at the same efficiency" at bounding box center [207, 154] width 0 height 4
click at [331, 164] on div "critical path method" at bounding box center [314, 165] width 215 height 14
click at [207, 156] on input "d. critical path method" at bounding box center [207, 154] width 0 height 4
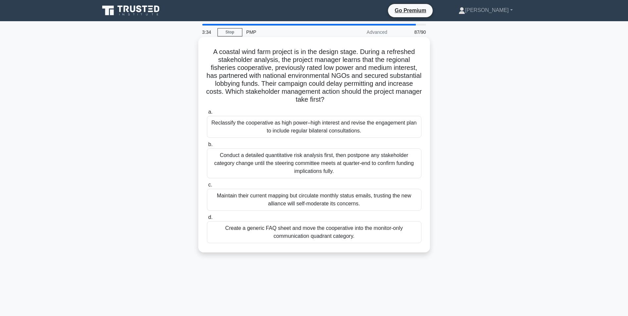
click at [269, 162] on div "Conduct a detailed quantitative risk analysis first, then postpone any stakehol…" at bounding box center [314, 163] width 215 height 30
click at [207, 147] on input "b. Conduct a detailed quantitative risk analysis first, then postpone any stake…" at bounding box center [207, 144] width 0 height 4
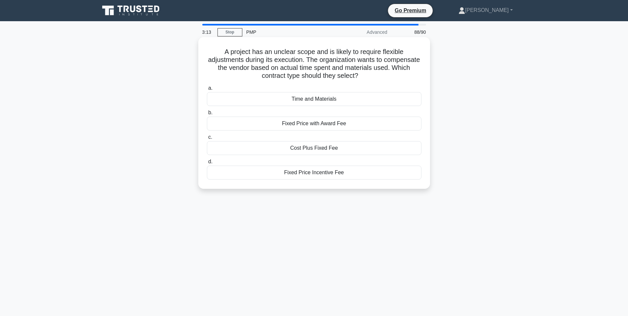
click at [300, 148] on div "Cost Plus Fixed Fee" at bounding box center [314, 148] width 215 height 14
click at [207, 139] on input "c. Cost Plus Fixed Fee" at bounding box center [207, 137] width 0 height 4
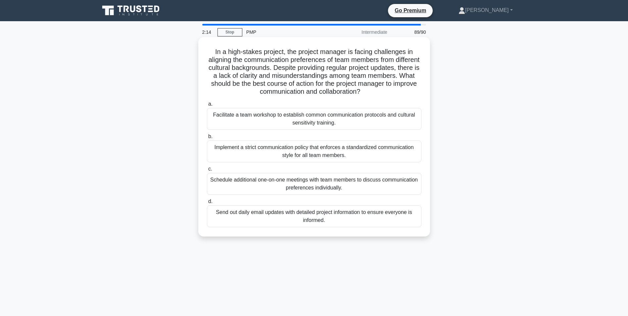
click at [273, 154] on div "Implement a strict communication policy that enforces a standardized communicat…" at bounding box center [314, 151] width 215 height 22
click at [207, 139] on input "b. Implement a strict communication policy that enforces a standardized communi…" at bounding box center [207, 136] width 0 height 4
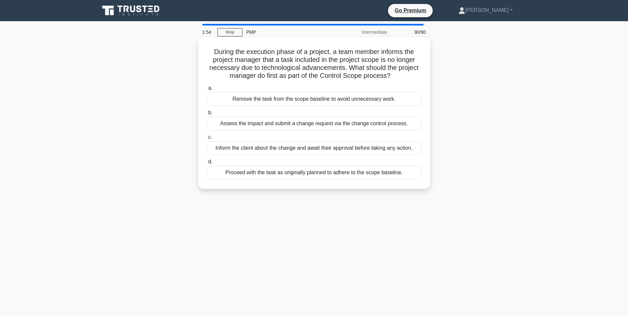
click at [232, 125] on div "Assess the impact and submit a change request via the change control process." at bounding box center [314, 124] width 215 height 14
click at [207, 115] on input "b. Assess the impact and submit a change request via the change control process." at bounding box center [207, 113] width 0 height 4
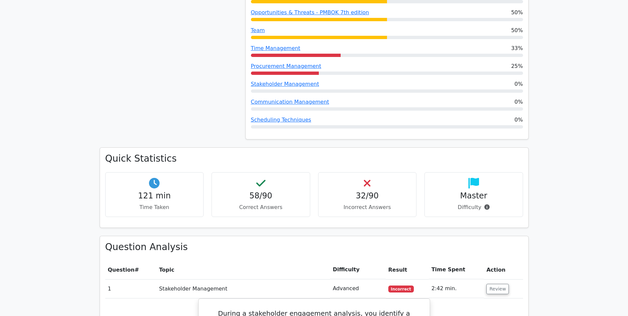
scroll to position [746, 0]
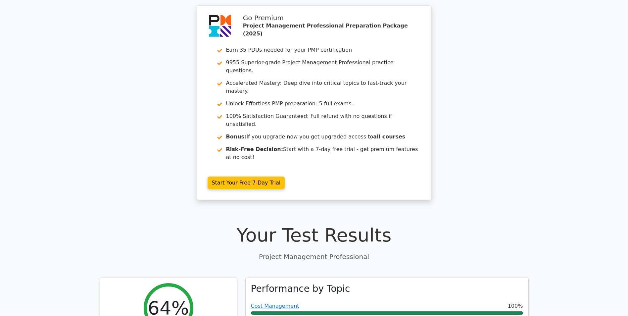
scroll to position [0, 0]
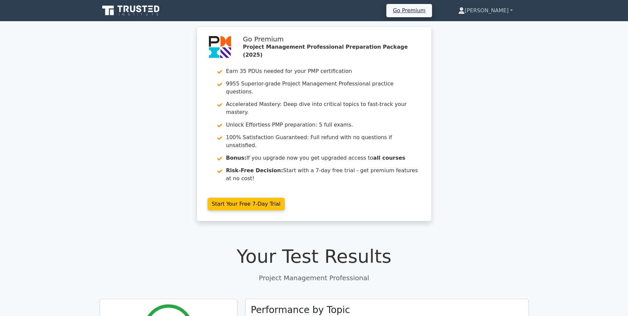
click at [510, 7] on link "[PERSON_NAME]" at bounding box center [485, 10] width 86 height 13
click at [468, 23] on link "Profile" at bounding box center [469, 26] width 52 height 11
